Goal: Task Accomplishment & Management: Use online tool/utility

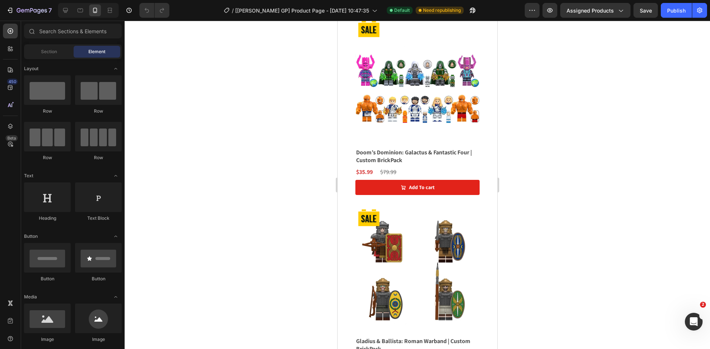
scroll to position [2032, 0]
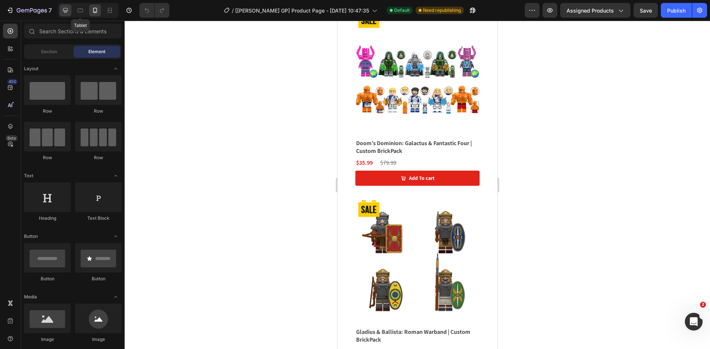
drag, startPoint x: 73, startPoint y: 11, endPoint x: 65, endPoint y: 11, distance: 7.4
click at [71, 11] on div "Tablet" at bounding box center [88, 10] width 61 height 15
click at [65, 11] on icon at bounding box center [65, 10] width 5 height 5
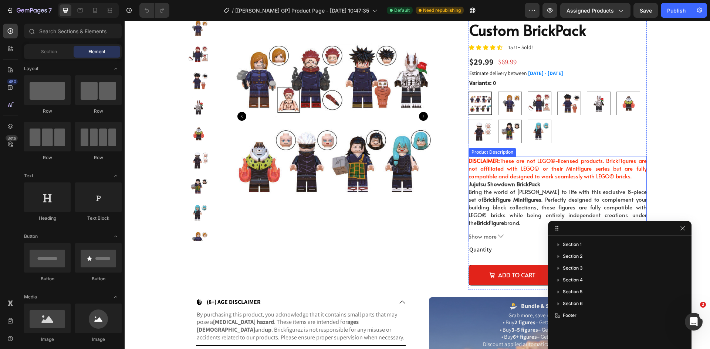
scroll to position [61, 0]
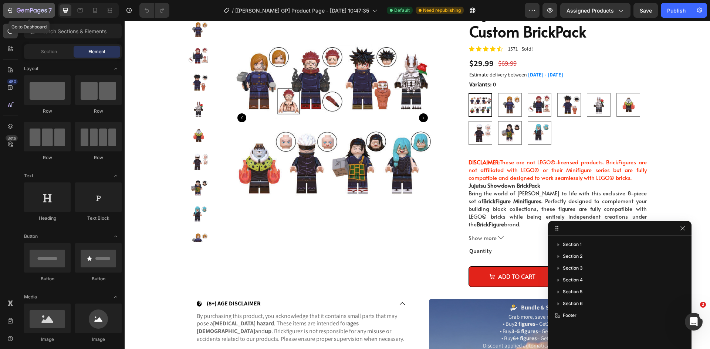
click at [18, 6] on button "7" at bounding box center [29, 10] width 52 height 15
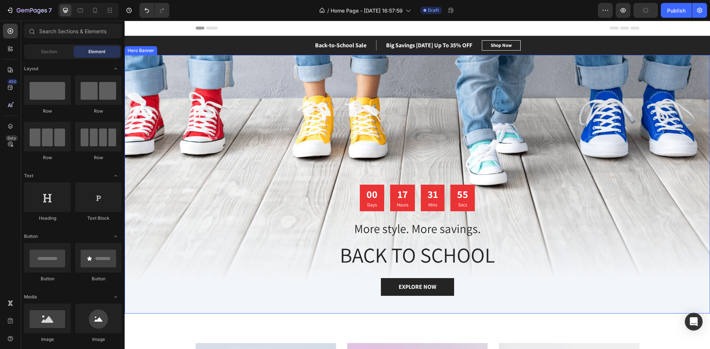
click at [316, 116] on div "Overlay" at bounding box center [417, 184] width 585 height 259
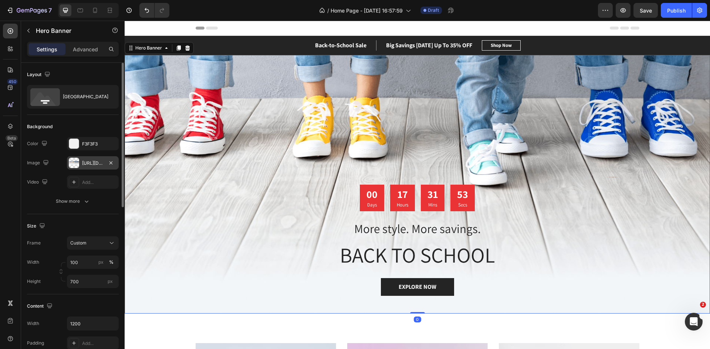
click at [86, 161] on div "https://ucarecdn.com/ed03b17b-99c9-48c4-95a0-ab11ffcb6077/-/format/auto/" at bounding box center [92, 163] width 21 height 7
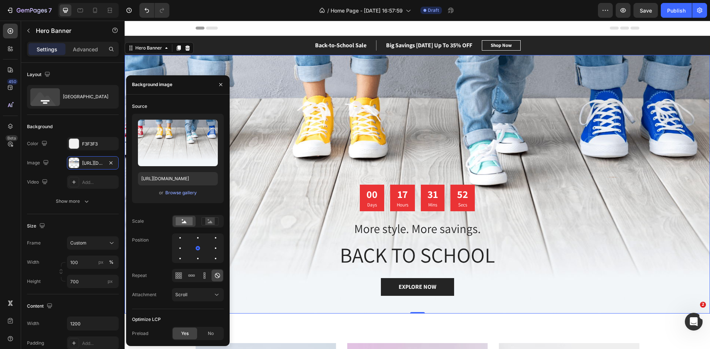
click at [176, 199] on div "Upload Image https://ucarecdn.com/ed03b17b-99c9-48c4-95a0-ab11ffcb6077/-/format…" at bounding box center [178, 158] width 92 height 89
click at [180, 193] on div "Browse gallery" at bounding box center [180, 193] width 31 height 7
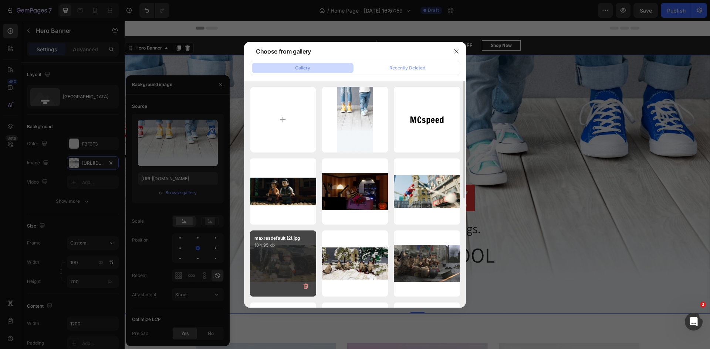
click at [293, 257] on div "maxresdefault (2).jpg 104.95 kb" at bounding box center [283, 264] width 66 height 66
type input "https://cdn.shopify.com/s/files/1/0650/5313/1008/files/gempages_491273037417546…"
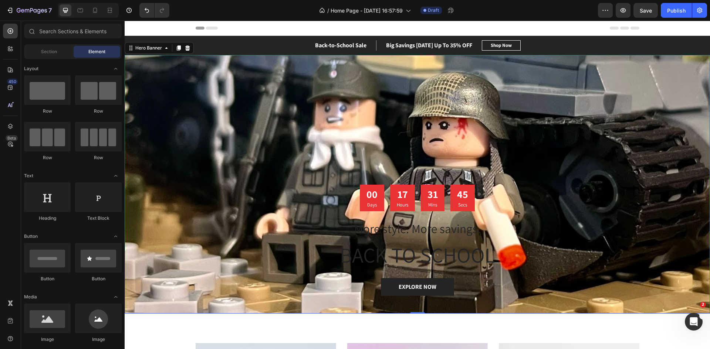
click at [538, 23] on div "Header" at bounding box center [416, 28] width 443 height 15
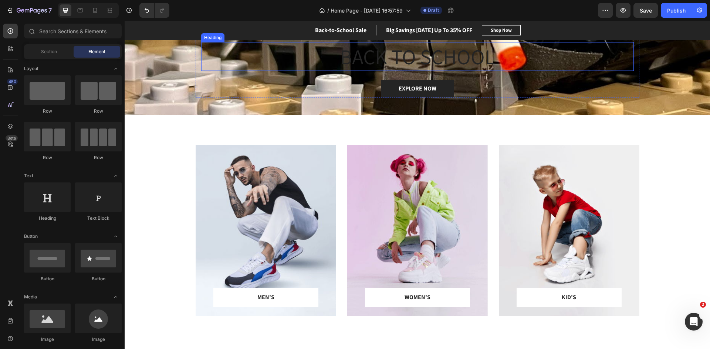
scroll to position [259, 0]
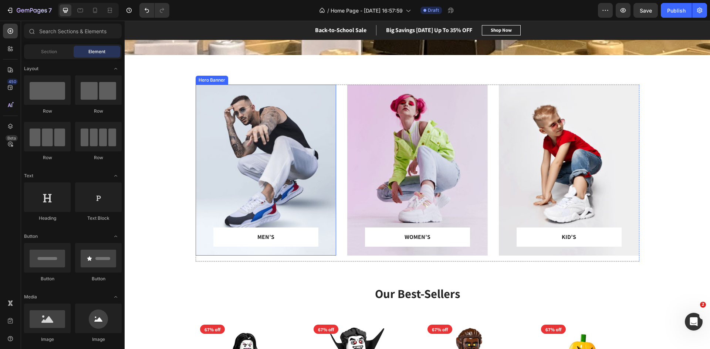
click at [255, 183] on div "Overlay" at bounding box center [265, 170] width 140 height 171
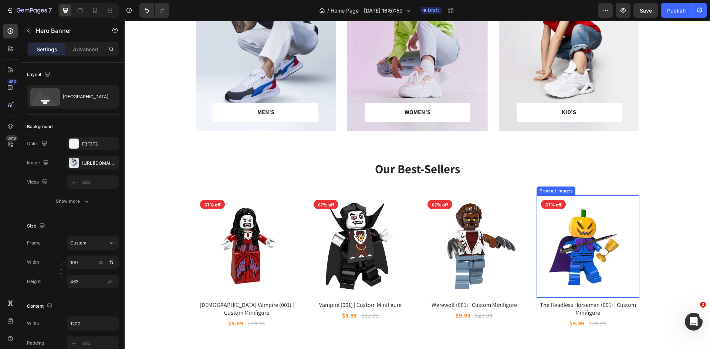
scroll to position [480, 0]
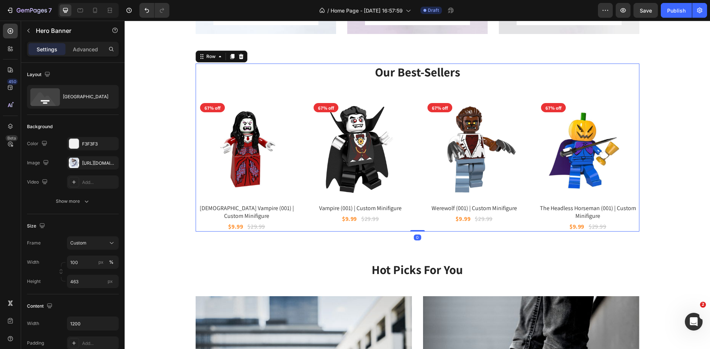
click at [297, 82] on div "Our Best-Sellers Heading Product Images 67% off Product Badge Row Female Vampir…" at bounding box center [416, 148] width 443 height 168
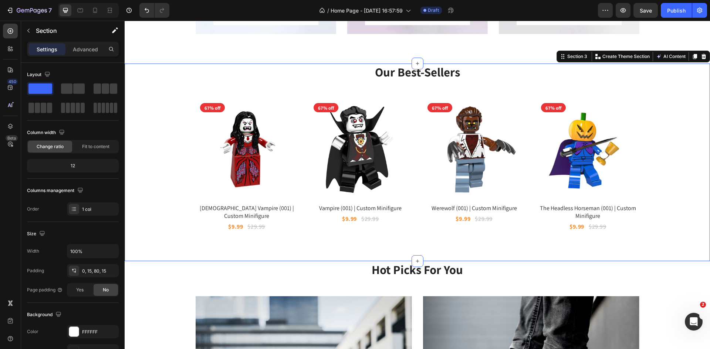
click at [145, 169] on div "Our Best-Sellers Heading Product Images 67% off Product Badge Row Female Vampir…" at bounding box center [417, 148] width 574 height 168
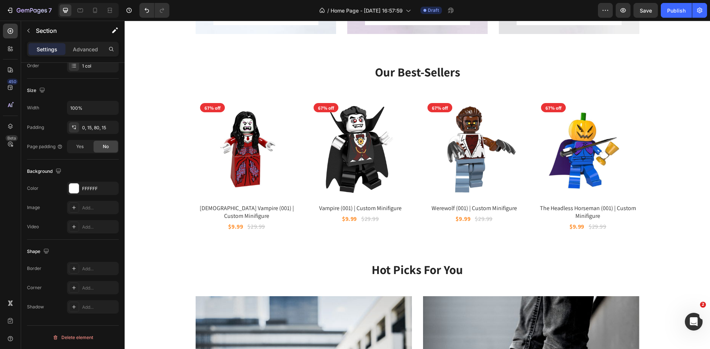
scroll to position [296, 0]
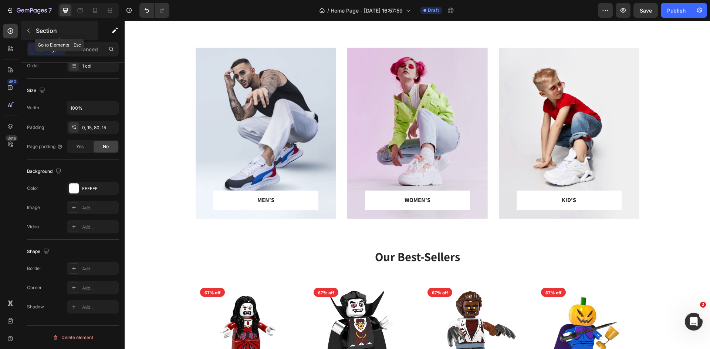
click at [30, 28] on icon "button" at bounding box center [28, 31] width 6 height 6
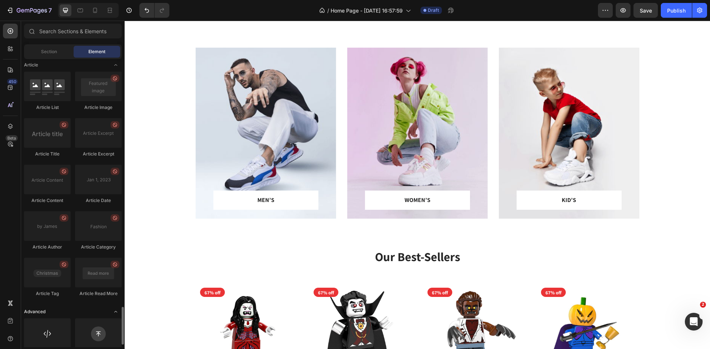
scroll to position [1902, 0]
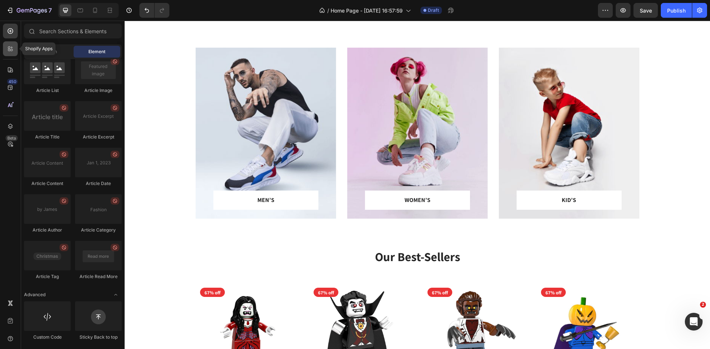
click at [13, 50] on icon at bounding box center [10, 48] width 7 height 7
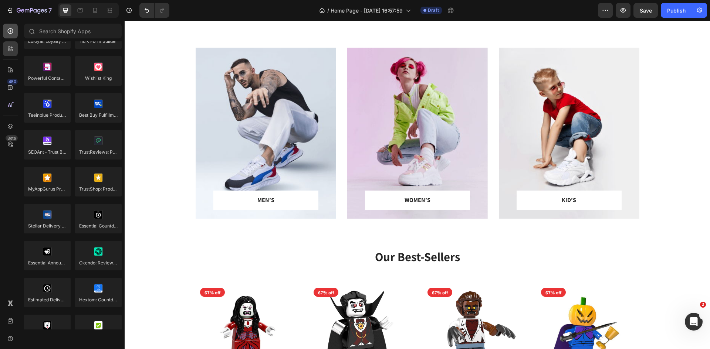
click at [12, 31] on icon at bounding box center [10, 30] width 7 height 7
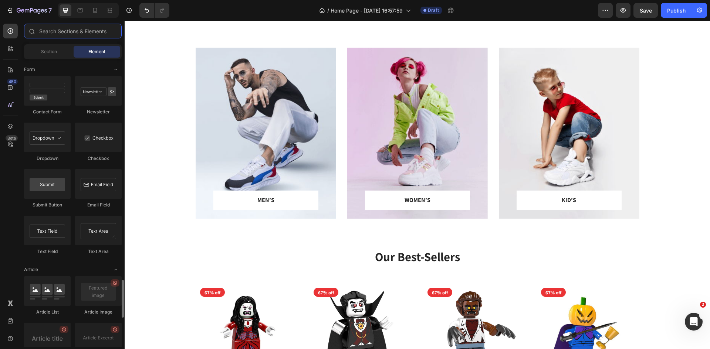
scroll to position [1569, 0]
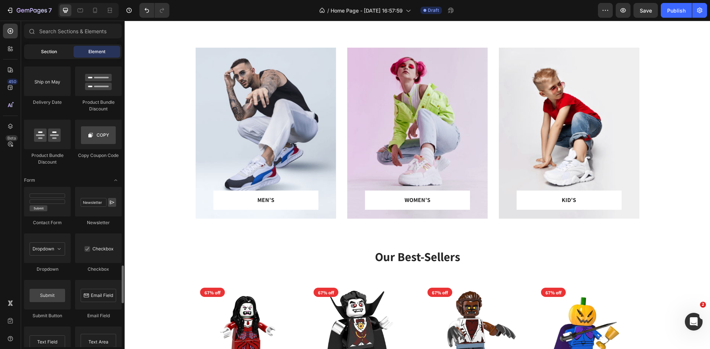
click at [54, 57] on div "Section" at bounding box center [48, 52] width 47 height 12
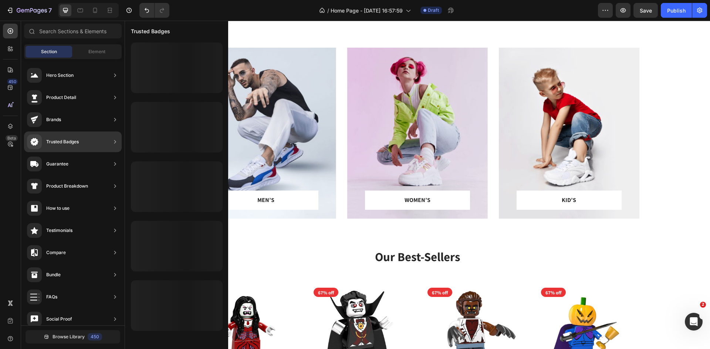
scroll to position [74, 0]
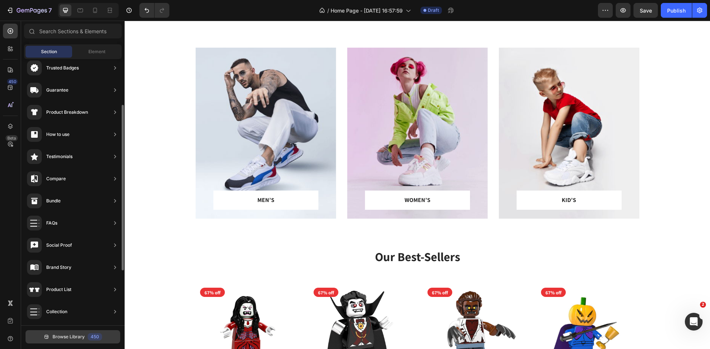
click at [63, 336] on span "Browse Library" at bounding box center [68, 337] width 32 height 7
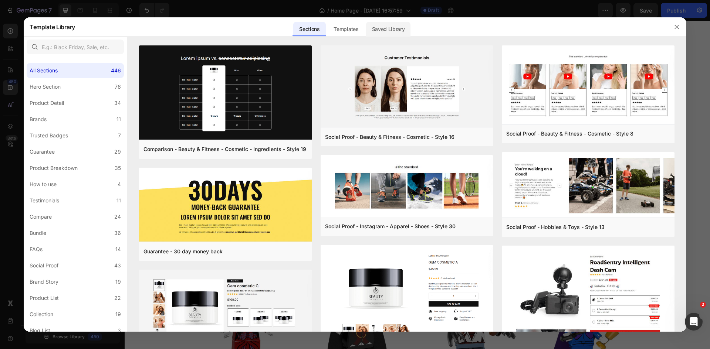
drag, startPoint x: 408, startPoint y: 37, endPoint x: 404, endPoint y: 31, distance: 6.9
click at [408, 37] on div "Template Library Sections Templates Existing pages Saved Library Templates Save…" at bounding box center [355, 26] width 662 height 19
click at [402, 29] on div "Saved Library" at bounding box center [388, 29] width 45 height 15
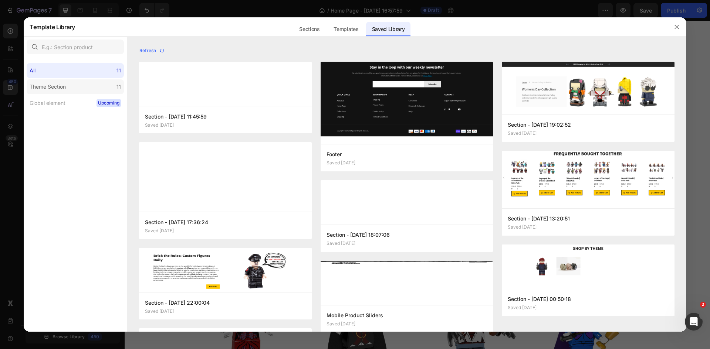
click at [109, 88] on label "Theme Section 11" at bounding box center [75, 86] width 97 height 15
click at [100, 106] on span "Upcoming" at bounding box center [108, 102] width 24 height 7
click at [103, 86] on label "Theme Section 11" at bounding box center [75, 86] width 97 height 15
click at [112, 75] on div "All 11" at bounding box center [75, 70] width 97 height 15
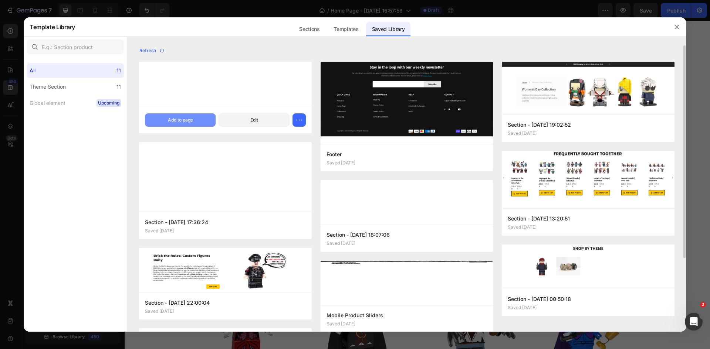
click at [207, 118] on button "Add to page" at bounding box center [180, 119] width 71 height 13
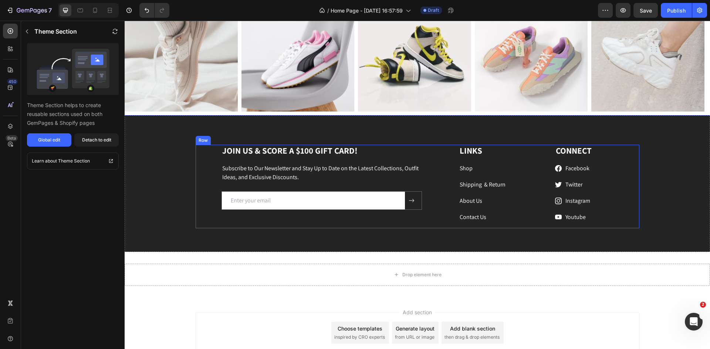
scroll to position [1604, 0]
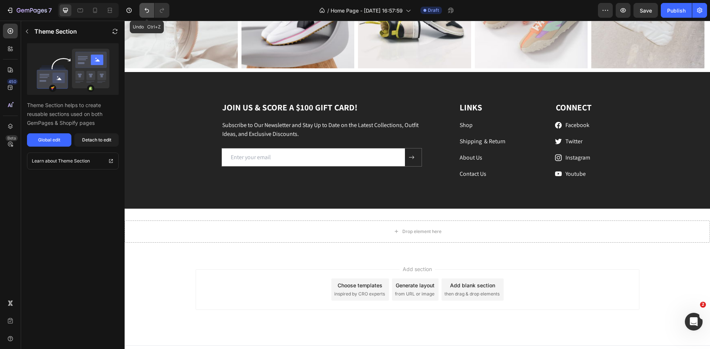
click at [144, 11] on icon "Undo/Redo" at bounding box center [146, 10] width 7 height 7
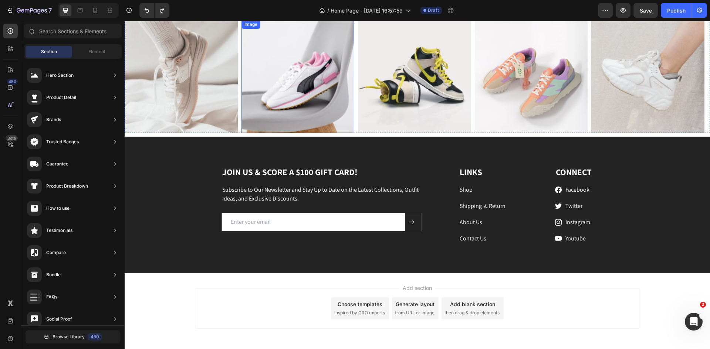
scroll to position [1459, 0]
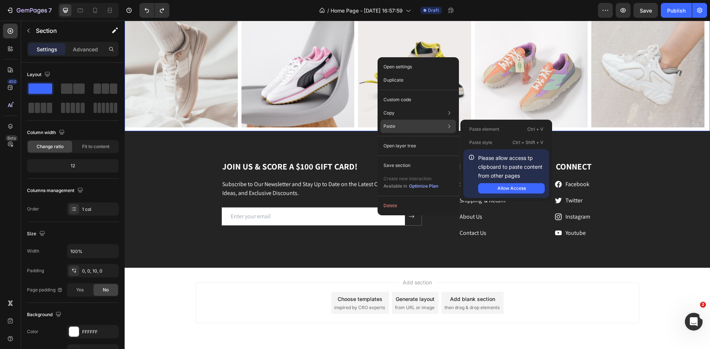
click at [401, 126] on div "Paste Paste element Ctrl + V Paste style Ctrl + Shift + V Please allow access t…" at bounding box center [417, 126] width 75 height 13
click at [508, 190] on div "Allow Access" at bounding box center [511, 188] width 28 height 7
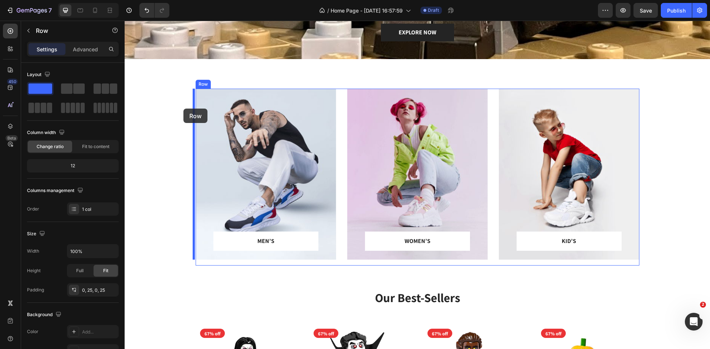
scroll to position [425, 0]
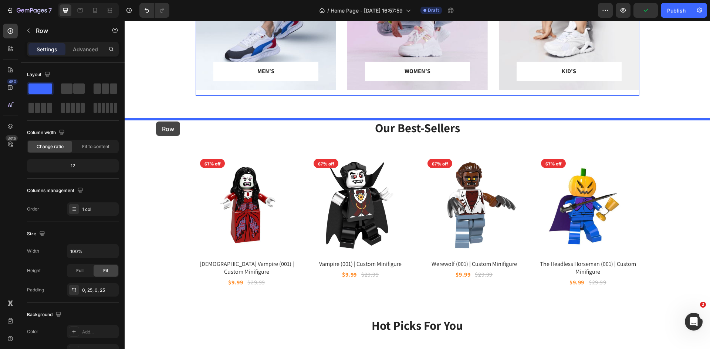
drag, startPoint x: 129, startPoint y: 208, endPoint x: 156, endPoint y: 122, distance: 90.8
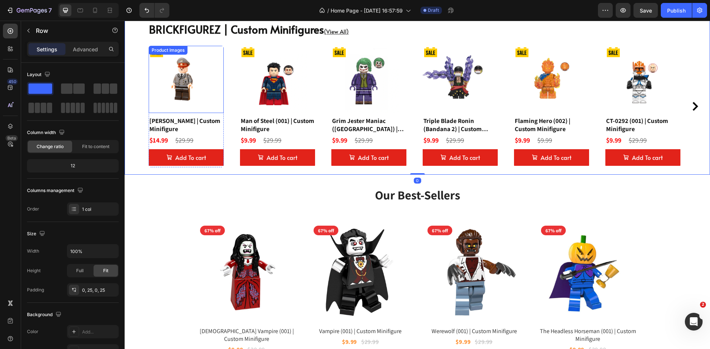
scroll to position [535, 0]
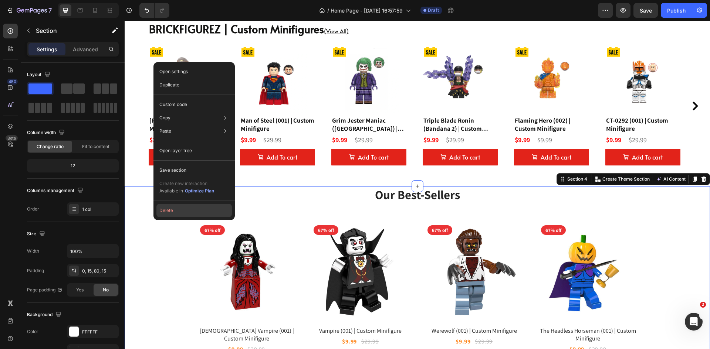
click at [209, 210] on button "Delete" at bounding box center [193, 210] width 75 height 13
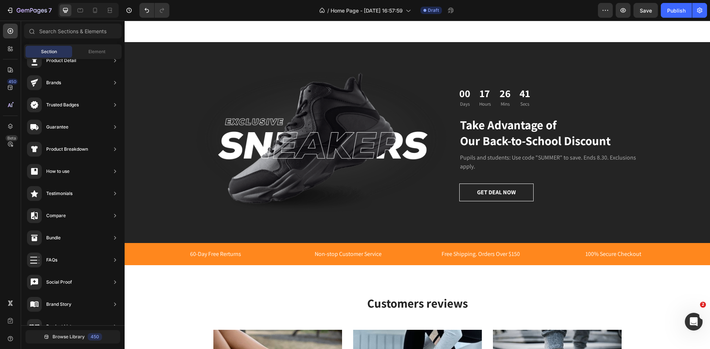
scroll to position [961, 0]
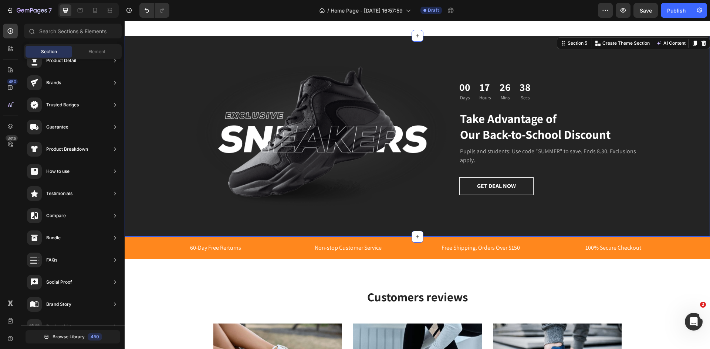
click at [282, 215] on div "Image 00 Days 17 Hours 26 Mins 38 Secs Countdown Timer Take Advantage of Our Ba…" at bounding box center [417, 141] width 574 height 153
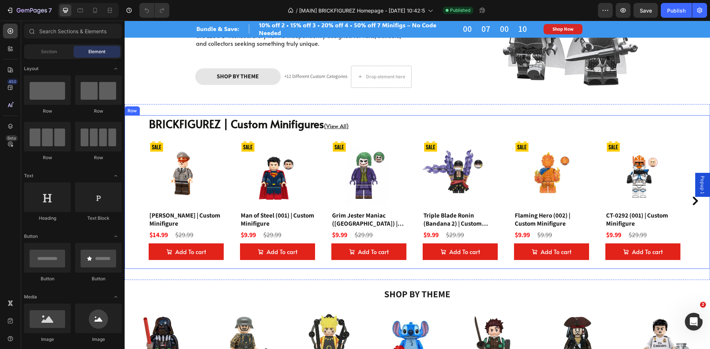
click at [132, 130] on div "BRICKFIGUREZ | Custom Minifigures (View All) Heading Product Badge Product Imag…" at bounding box center [417, 192] width 585 height 154
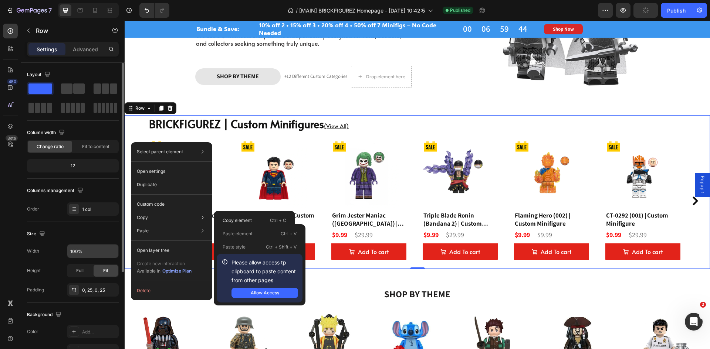
scroll to position [143, 0]
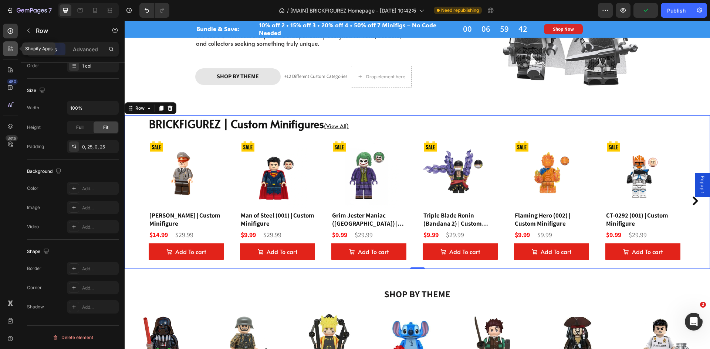
click at [17, 50] on div at bounding box center [10, 48] width 15 height 15
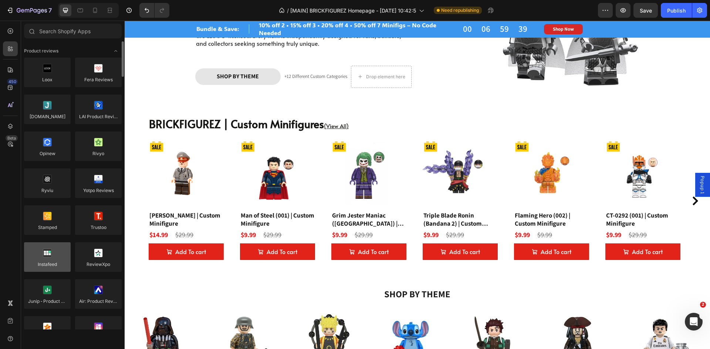
scroll to position [74, 0]
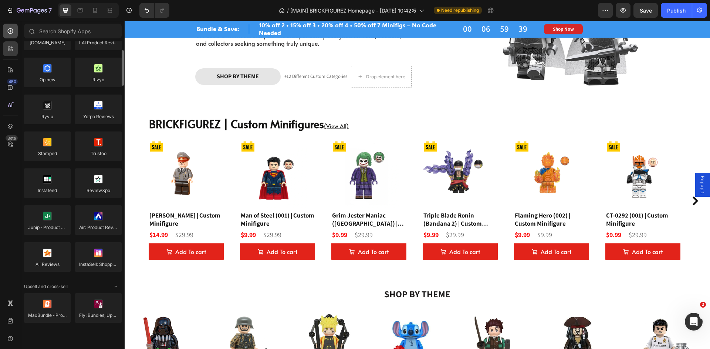
click at [14, 30] on icon at bounding box center [10, 30] width 7 height 7
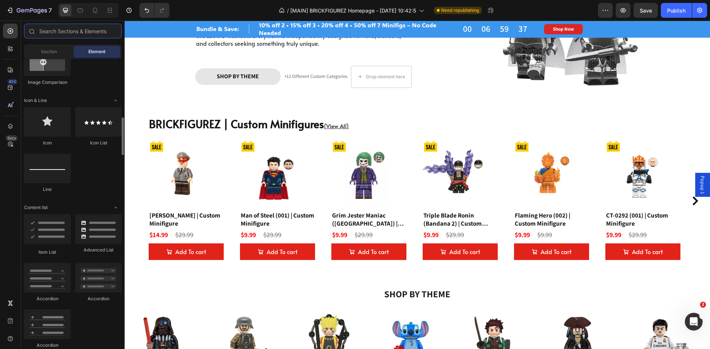
scroll to position [628, 0]
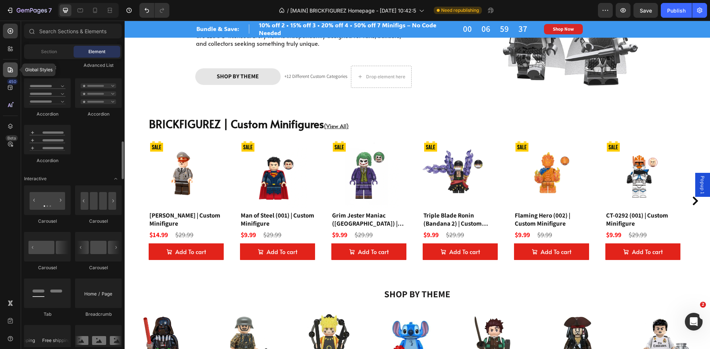
click at [6, 71] on div at bounding box center [10, 69] width 15 height 15
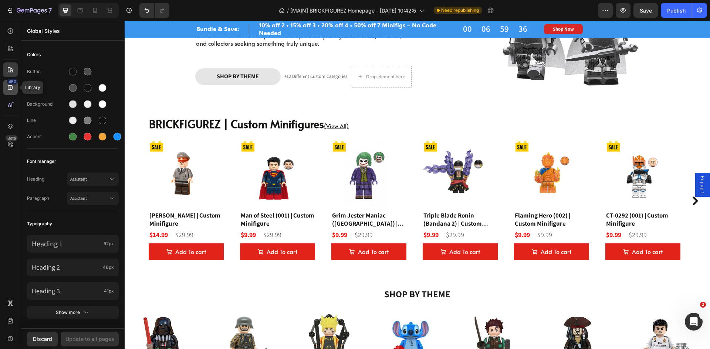
click at [7, 89] on icon at bounding box center [10, 87] width 7 height 7
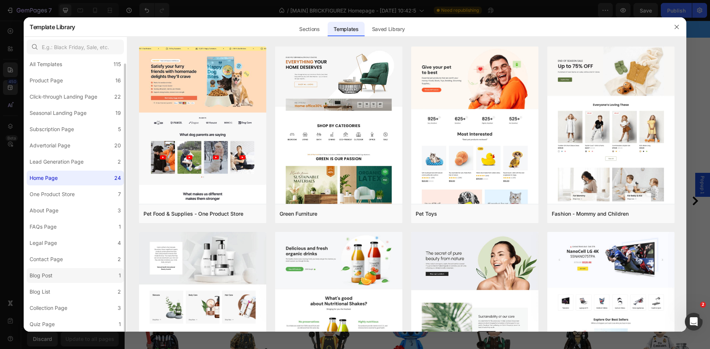
scroll to position [0, 0]
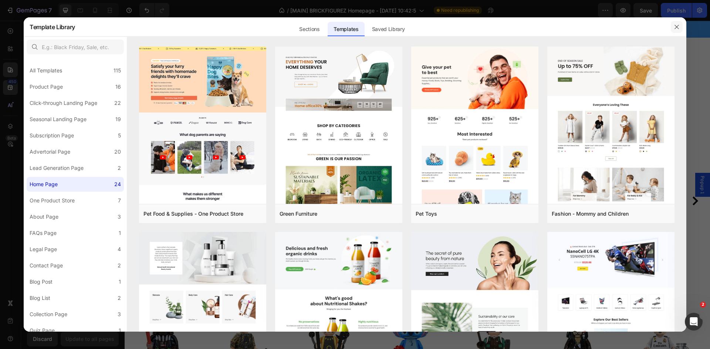
click at [672, 29] on button "button" at bounding box center [676, 27] width 12 height 12
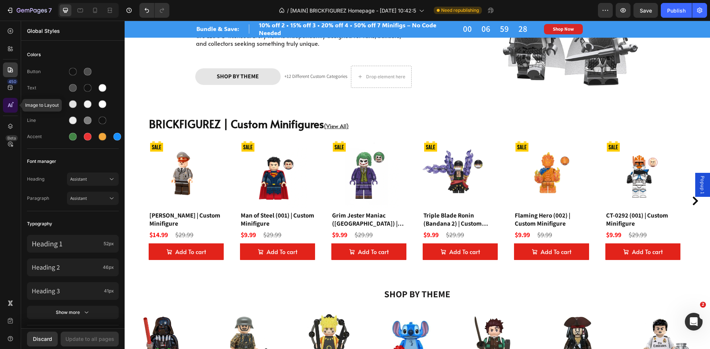
click at [12, 98] on div at bounding box center [10, 105] width 15 height 15
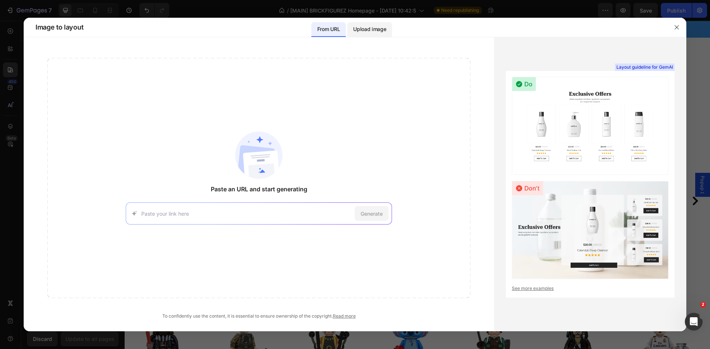
click at [379, 35] on div "Upload image" at bounding box center [369, 29] width 45 height 15
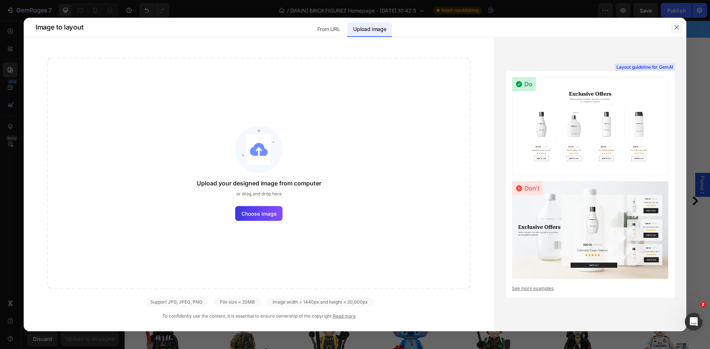
click at [672, 27] on button "button" at bounding box center [676, 27] width 12 height 12
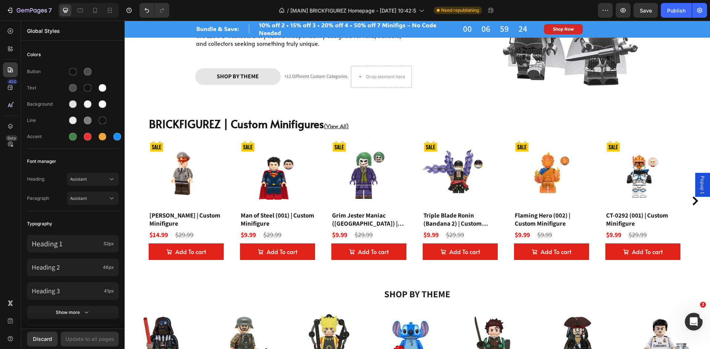
click at [14, 97] on div "450 Beta" at bounding box center [10, 160] width 15 height 272
click at [10, 86] on icon at bounding box center [10, 87] width 7 height 7
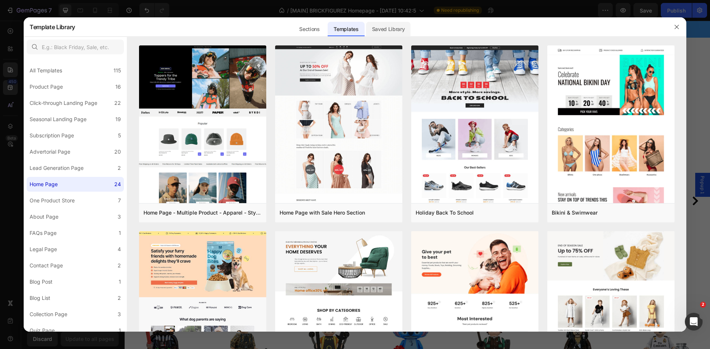
click at [401, 33] on div "Saved Library" at bounding box center [388, 29] width 45 height 15
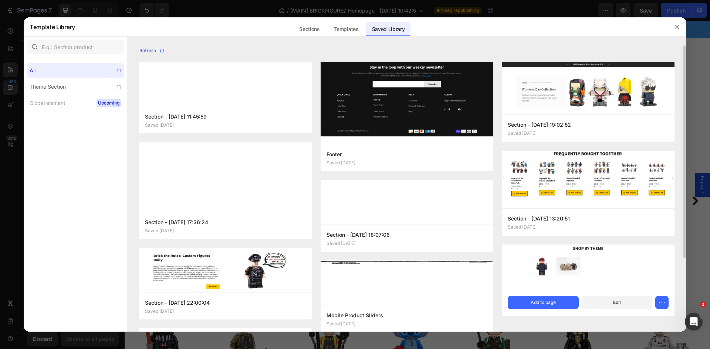
scroll to position [99, 0]
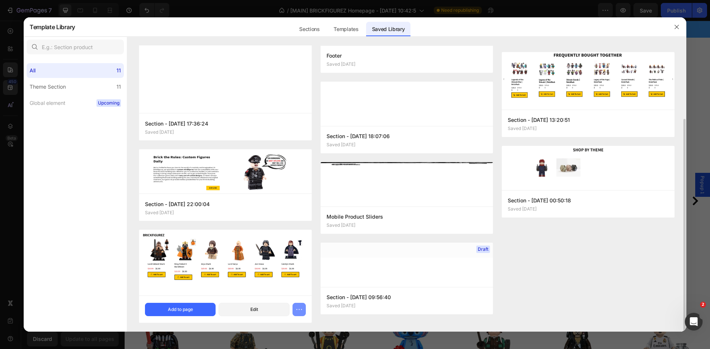
click at [296, 311] on icon "button" at bounding box center [298, 309] width 7 height 7
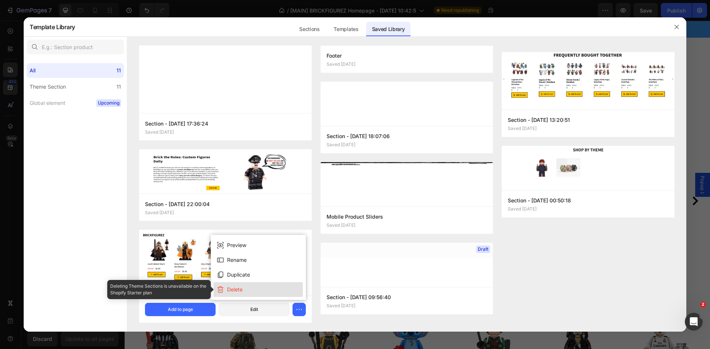
click at [256, 292] on button "Delete" at bounding box center [258, 289] width 89 height 15
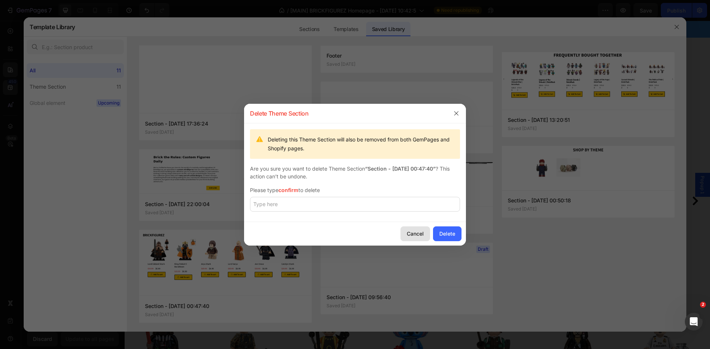
click at [414, 237] on div "Cancel" at bounding box center [414, 234] width 17 height 8
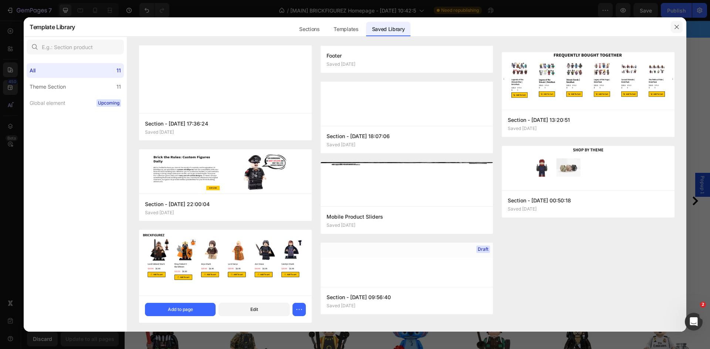
click at [674, 25] on icon "button" at bounding box center [676, 27] width 4 height 4
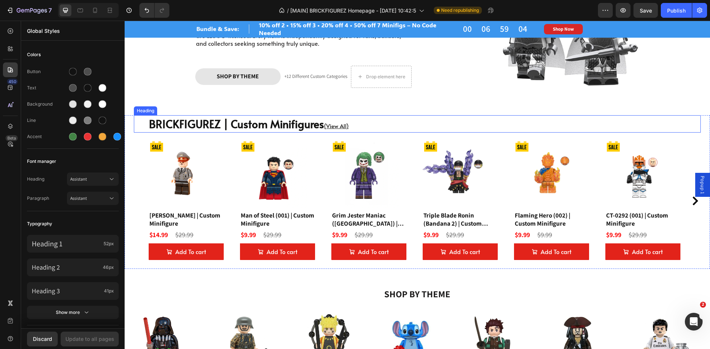
drag, startPoint x: 474, startPoint y: 124, endPoint x: 471, endPoint y: 125, distance: 3.8
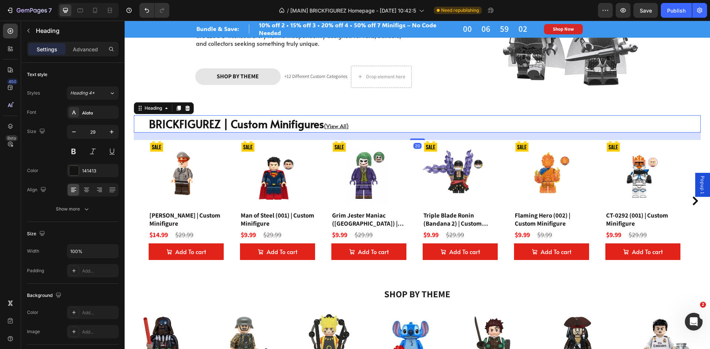
click at [693, 139] on div "20" at bounding box center [417, 136] width 566 height 7
click at [695, 147] on div "BRICKFIGUREZ | Custom Minifigures (View All) Heading 20 Product Badge Product I…" at bounding box center [417, 192] width 585 height 154
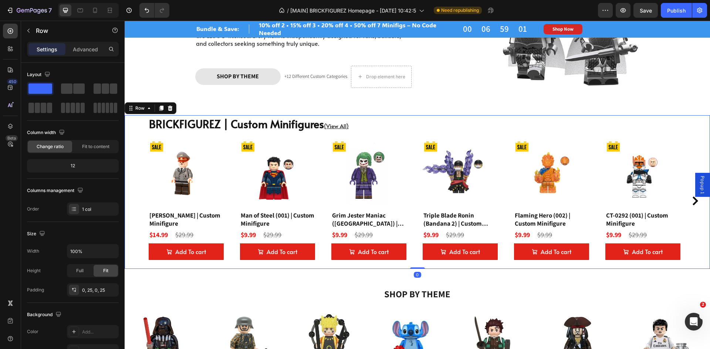
click at [700, 147] on div "BRICKFIGUREZ | Custom Minifigures (View All) Heading Product Badge Product Imag…" at bounding box center [417, 192] width 585 height 154
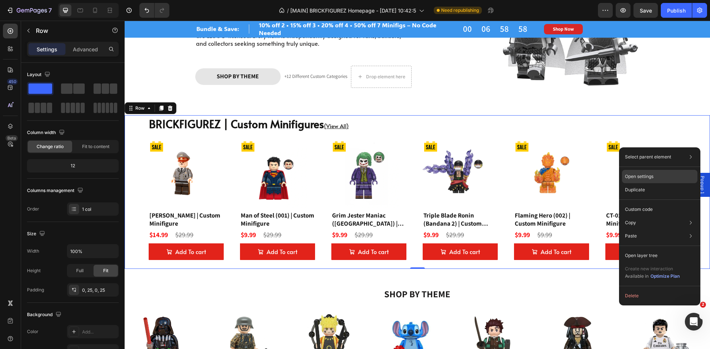
click at [659, 178] on div "Open settings" at bounding box center [659, 176] width 75 height 13
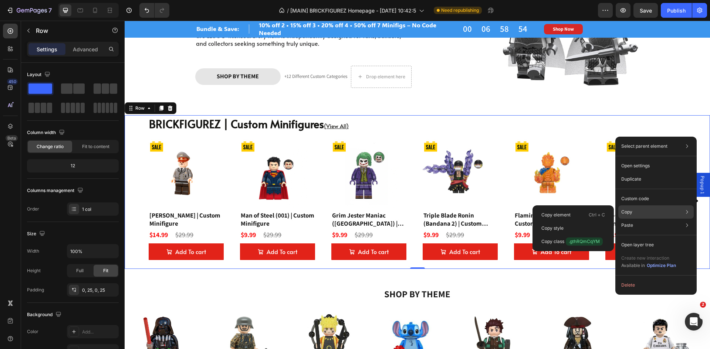
click at [653, 214] on div "Copy Copy element Ctrl + C Copy style Copy class .gthRQmCqYM" at bounding box center [655, 211] width 75 height 13
click at [573, 217] on div "Copy element Ctrl + C" at bounding box center [572, 214] width 75 height 13
